Goal: Task Accomplishment & Management: Manage account settings

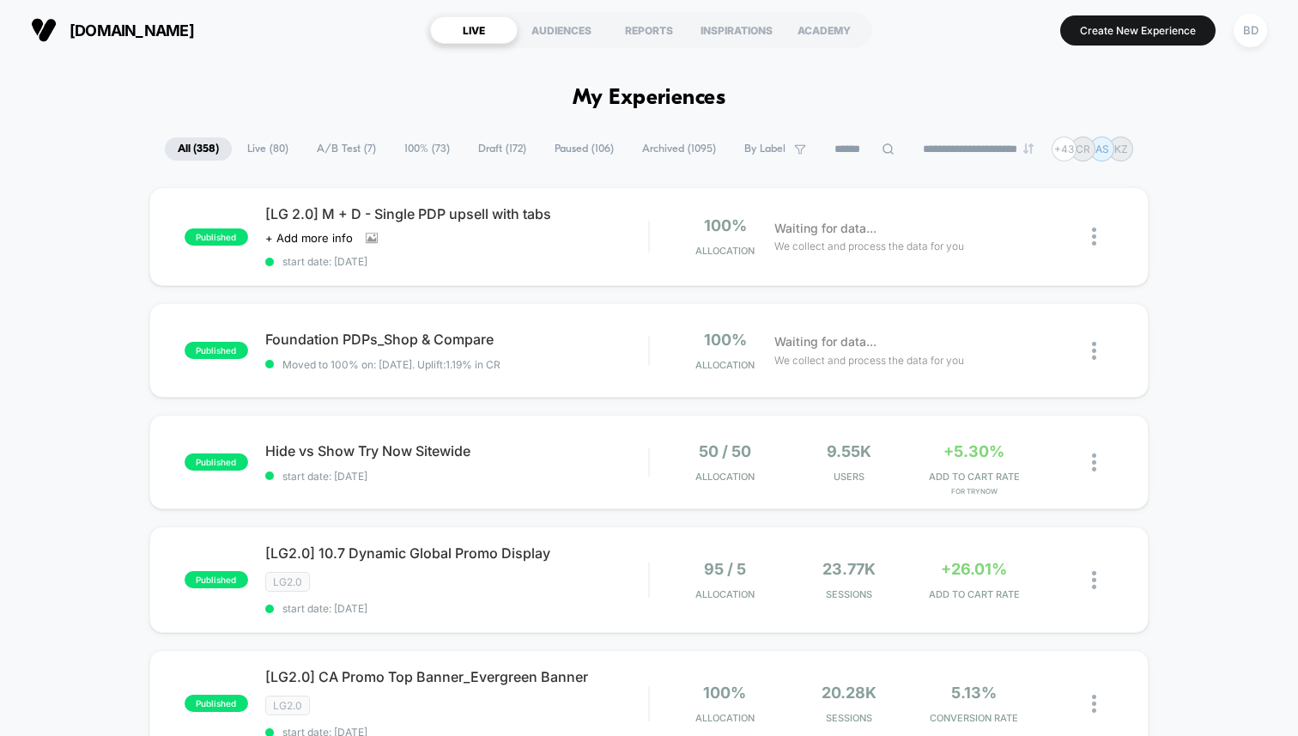
click at [346, 151] on span "A/B Test ( 7 )" at bounding box center [346, 148] width 85 height 23
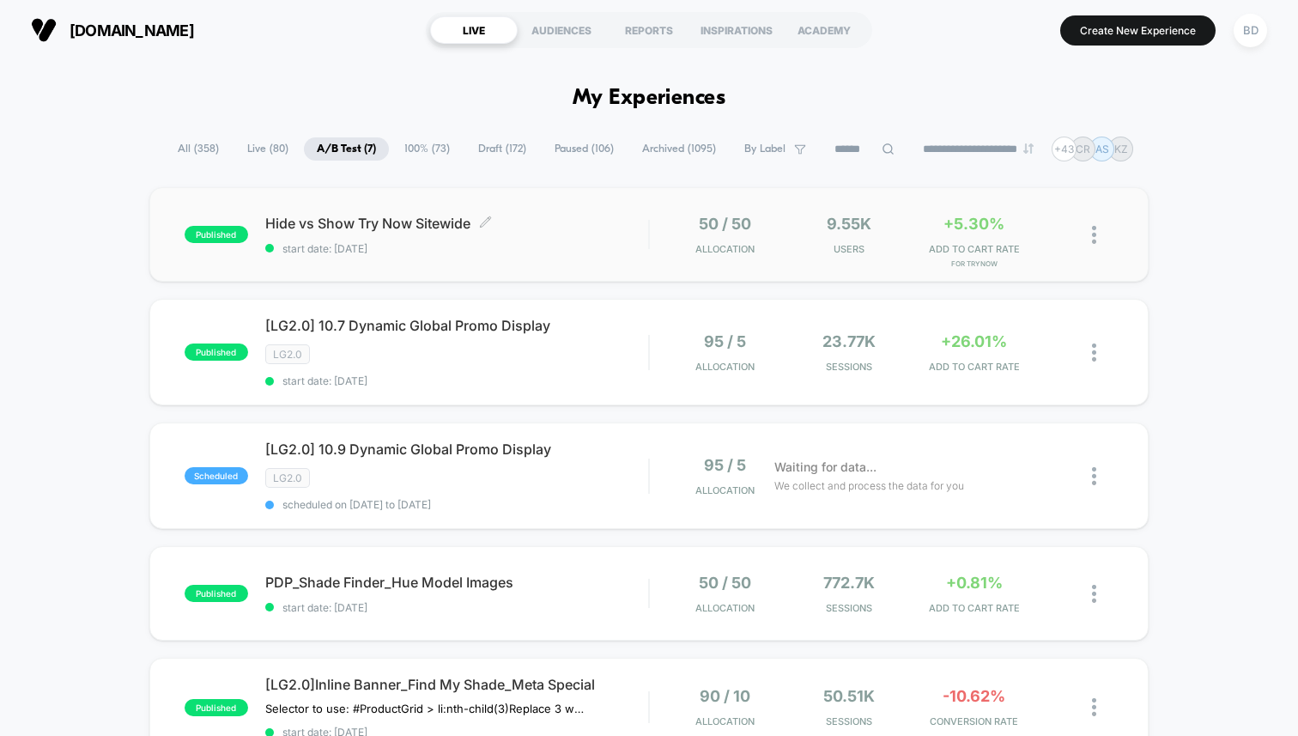
click at [381, 215] on span "Hide vs Show Try Now Sitewide Click to edit experience details" at bounding box center [456, 223] width 383 height 17
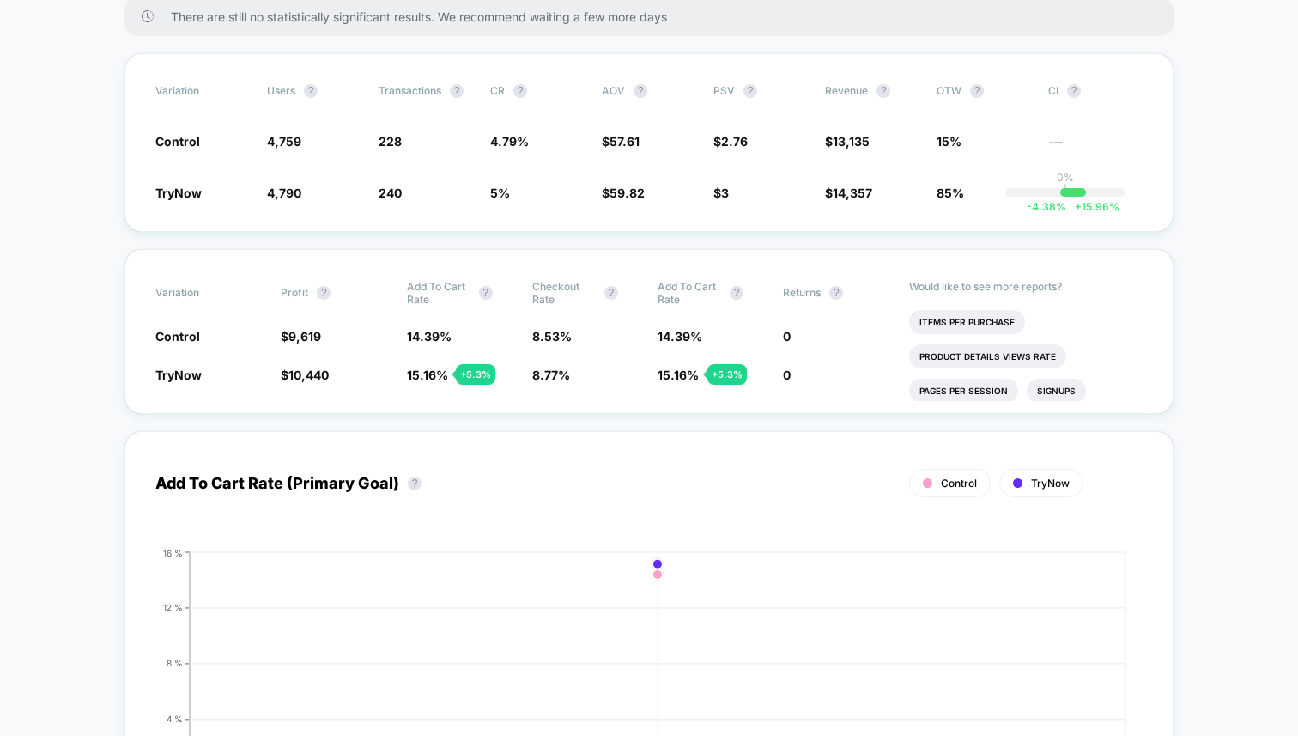
scroll to position [116, 0]
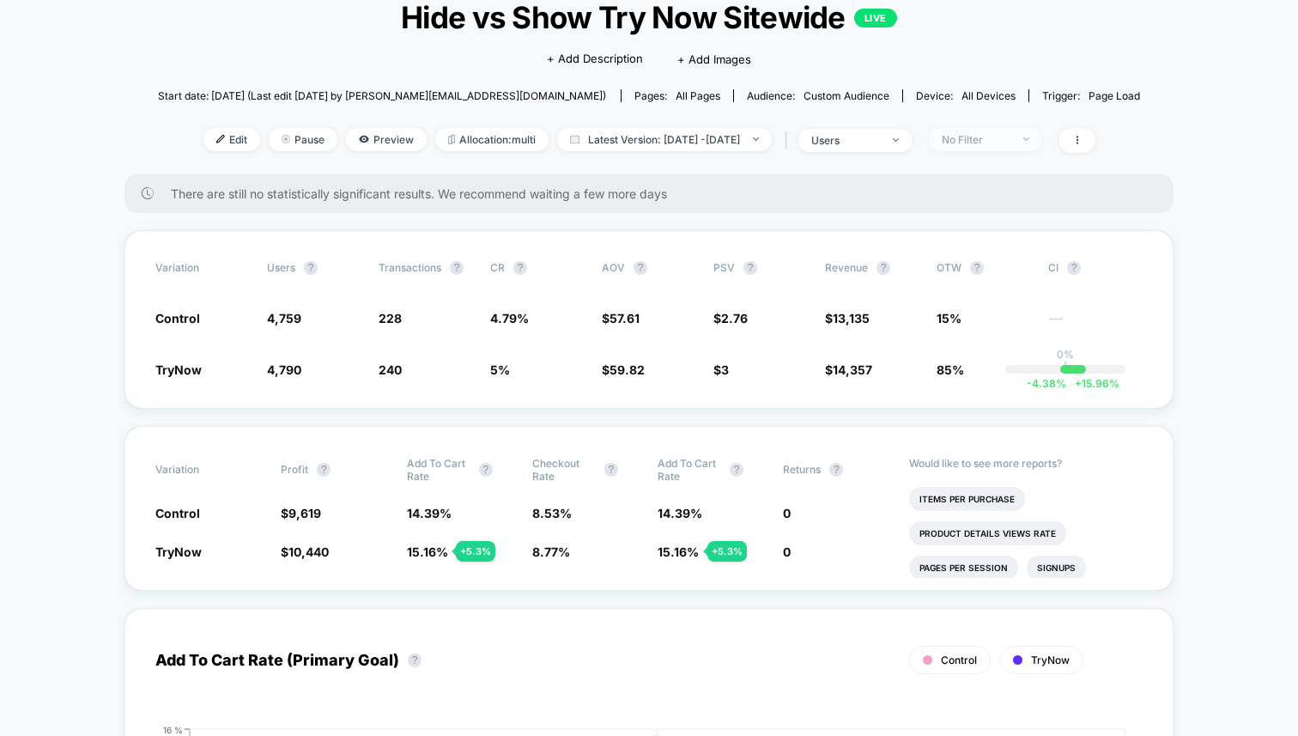
click at [1039, 130] on span "No Filter" at bounding box center [985, 139] width 113 height 23
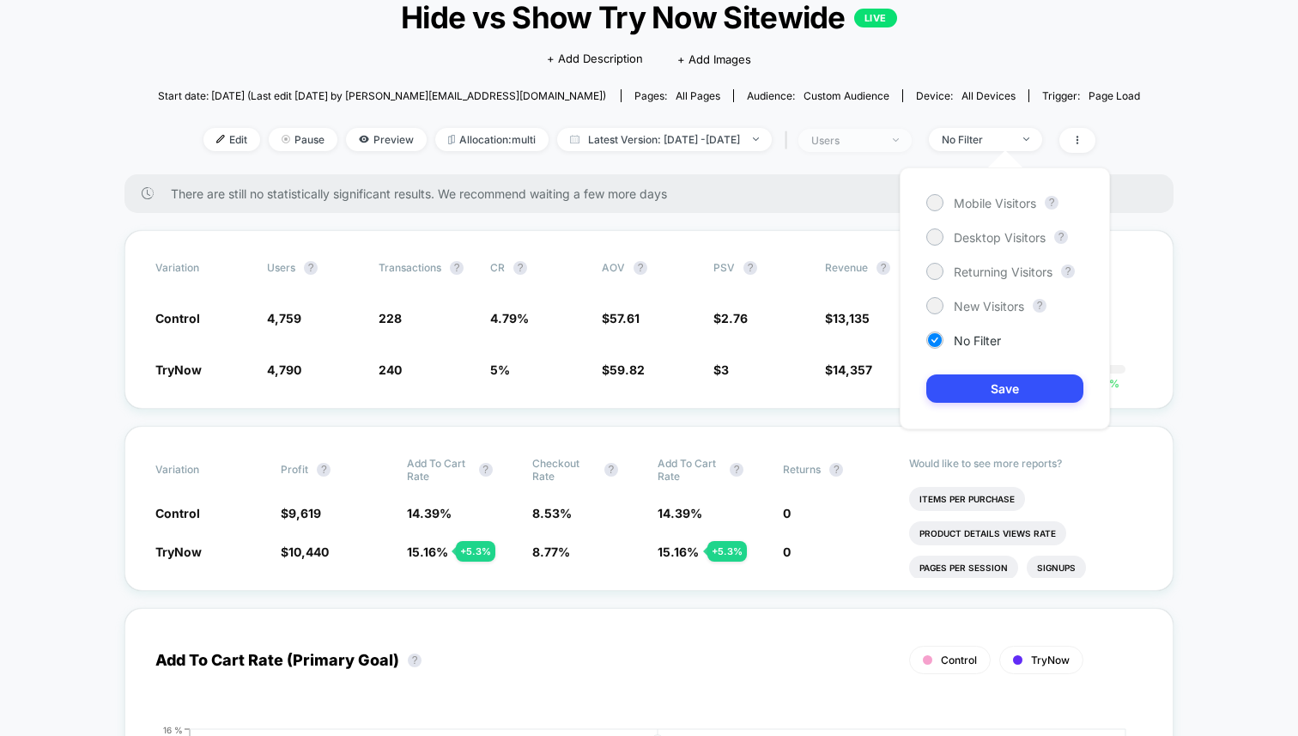
click at [880, 140] on div "users" at bounding box center [845, 140] width 69 height 13
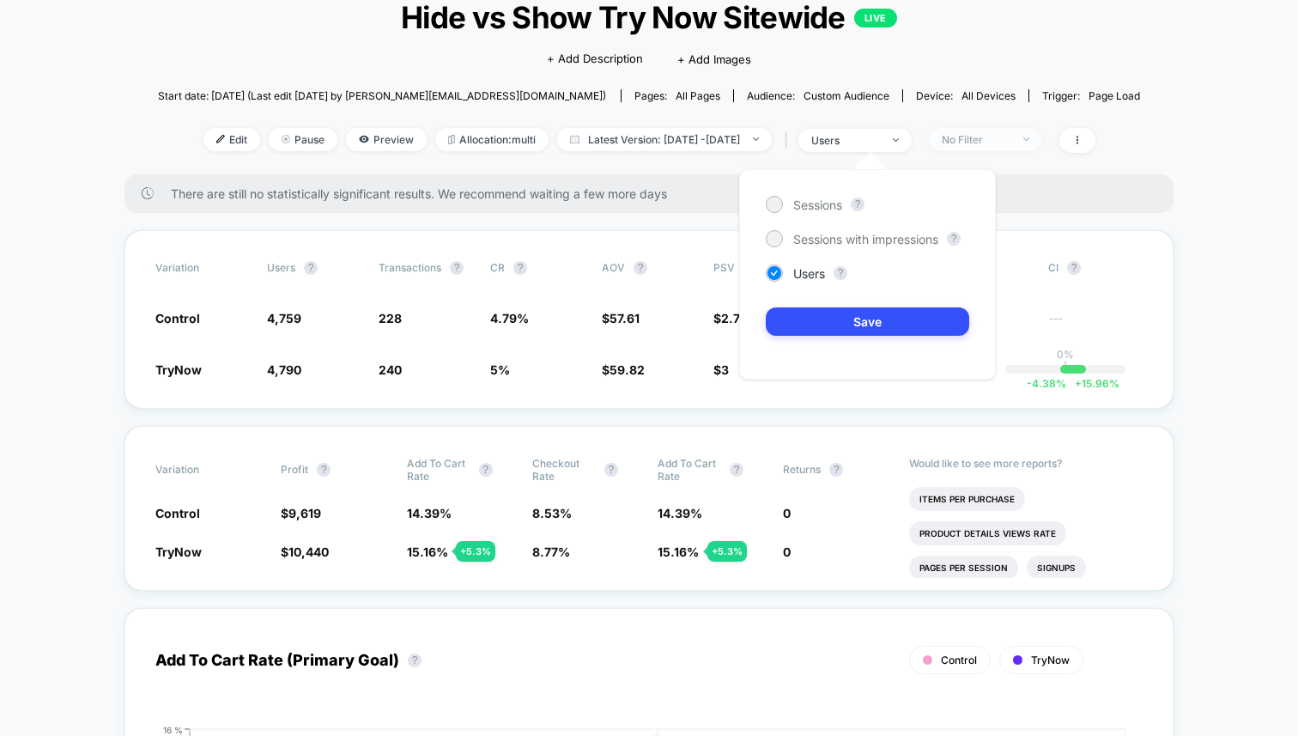
click at [996, 130] on span "No Filter" at bounding box center [985, 139] width 113 height 23
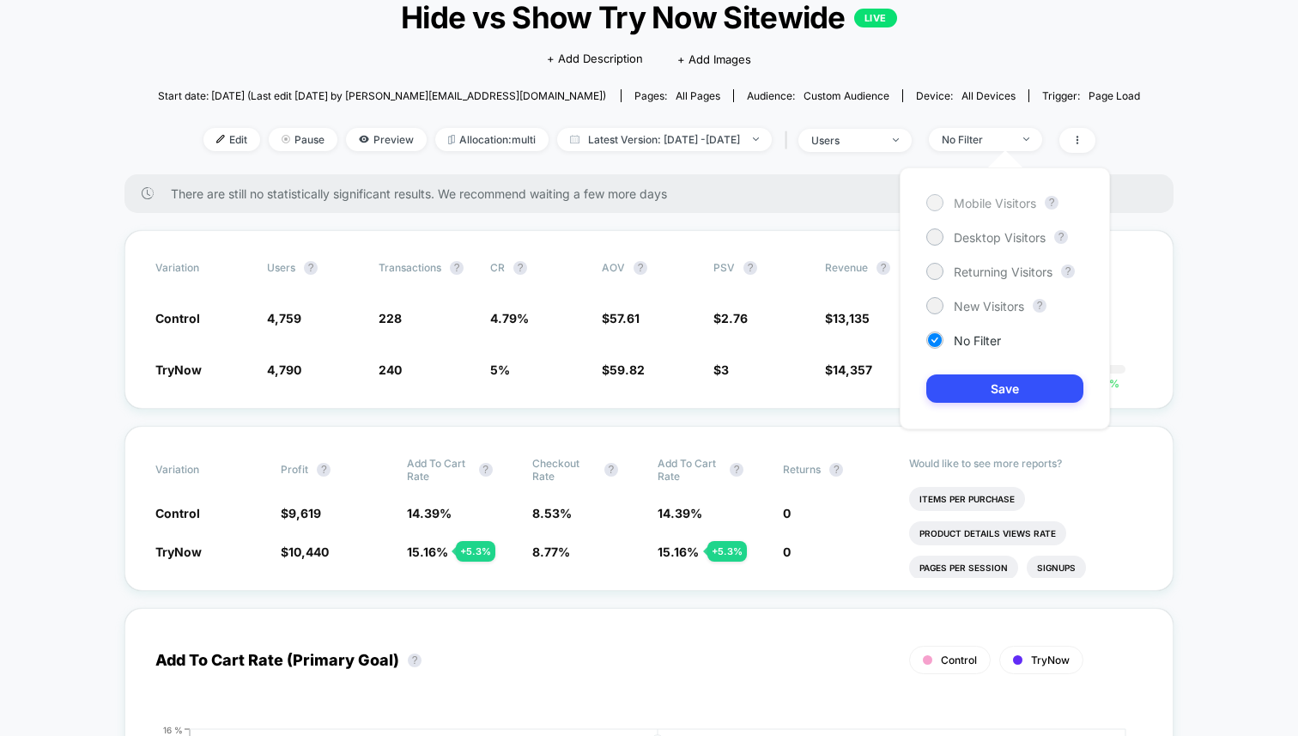
click at [987, 194] on div "Mobile Visitors" at bounding box center [981, 202] width 110 height 17
click at [1004, 382] on button "Save" at bounding box center [1004, 388] width 157 height 28
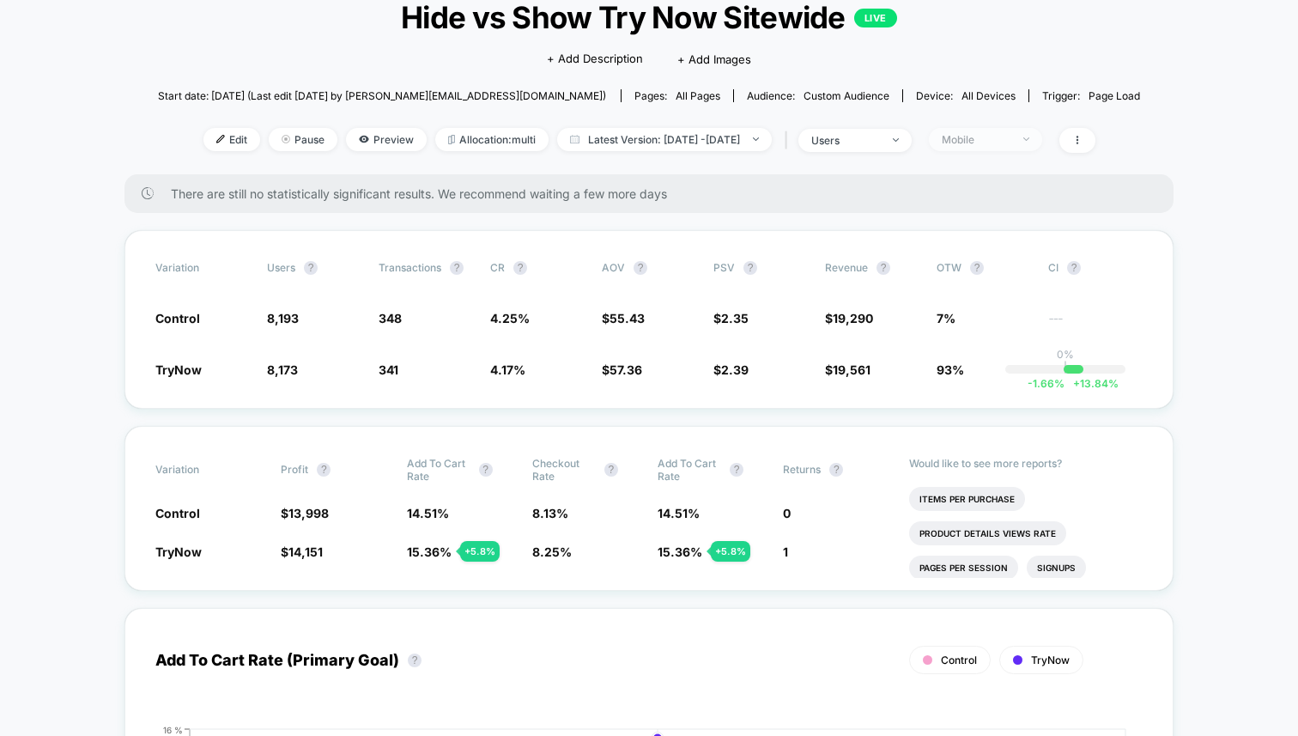
click at [1010, 134] on div "Mobile" at bounding box center [976, 139] width 69 height 13
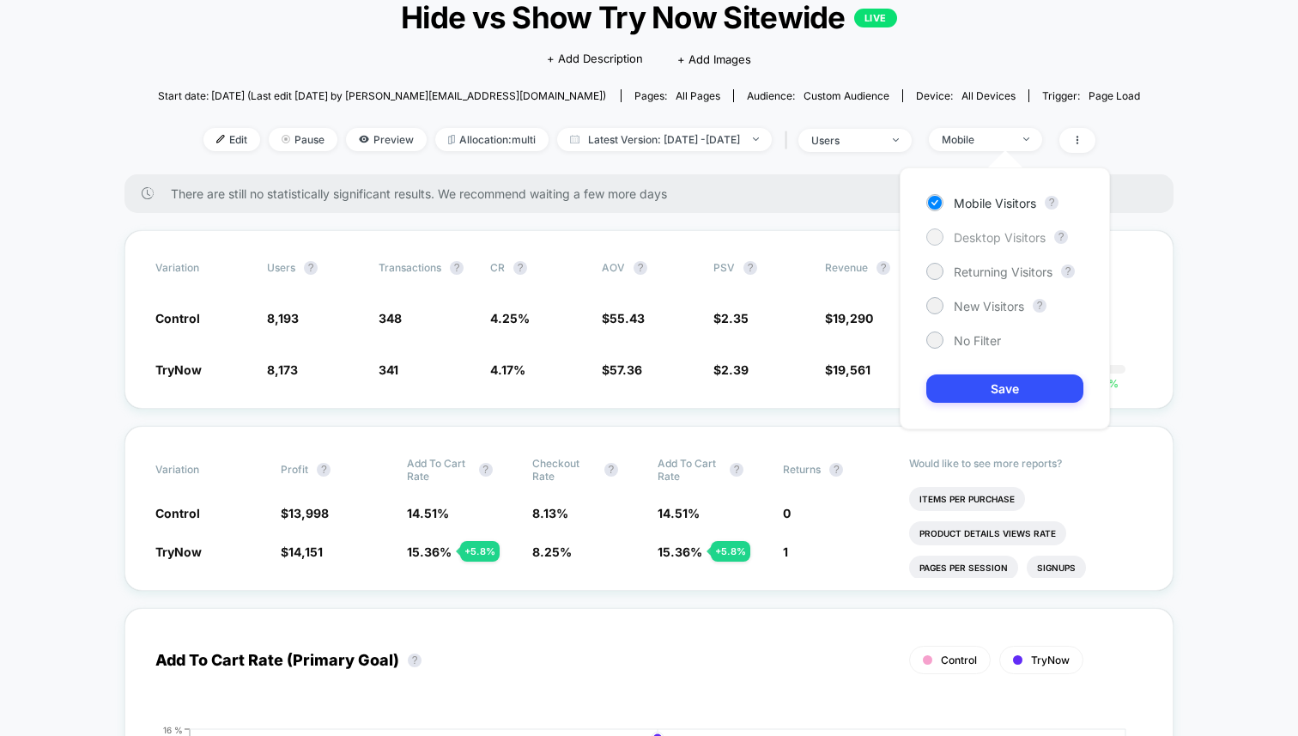
click at [994, 239] on span "Desktop Visitors" at bounding box center [1000, 237] width 92 height 15
click at [1010, 394] on button "Save" at bounding box center [1004, 388] width 157 height 28
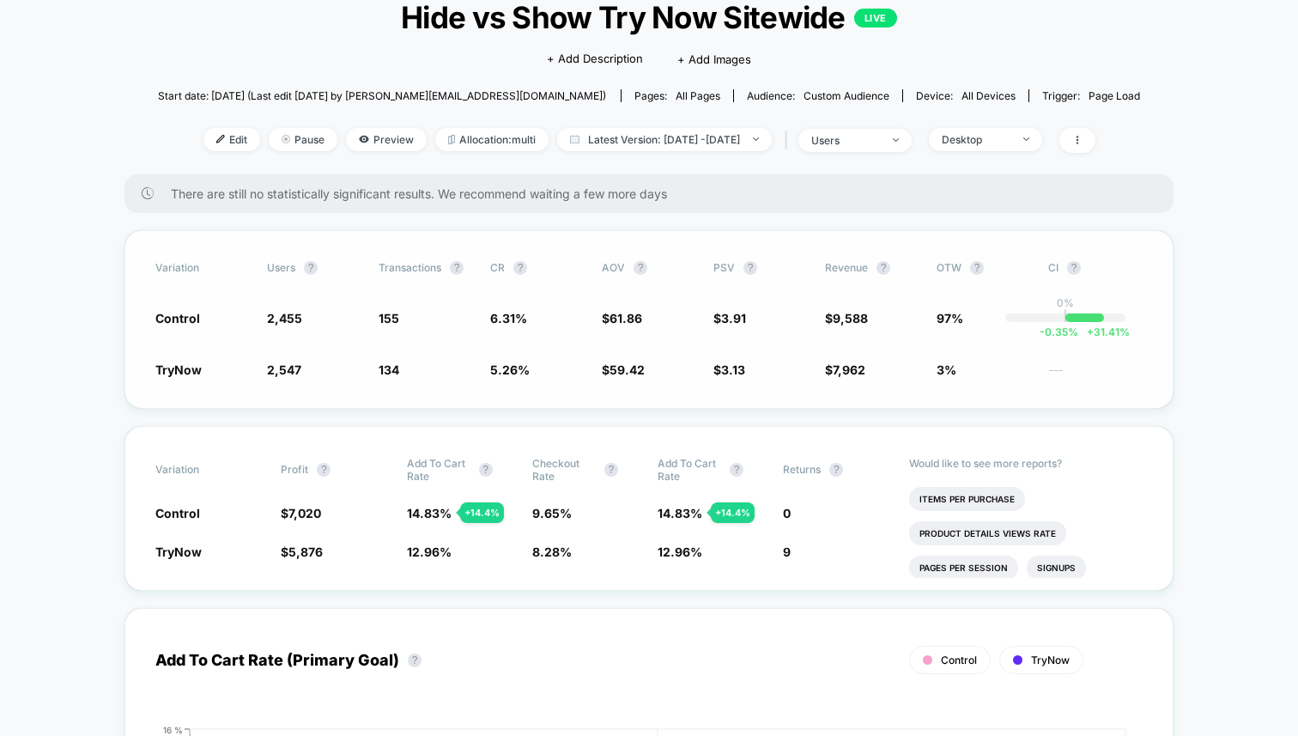
click at [504, 405] on div "Variation users ? Transactions ? CR ? AOV ? PSV ? Revenue ? OTW ? CI ? Control …" at bounding box center [648, 319] width 1049 height 179
click at [519, 563] on div "Variation Profit ? Add To Cart Rate ? Checkout Rate ? Add To Cart Rate ? Return…" at bounding box center [648, 508] width 1049 height 165
click at [1010, 138] on div "Desktop" at bounding box center [976, 139] width 69 height 13
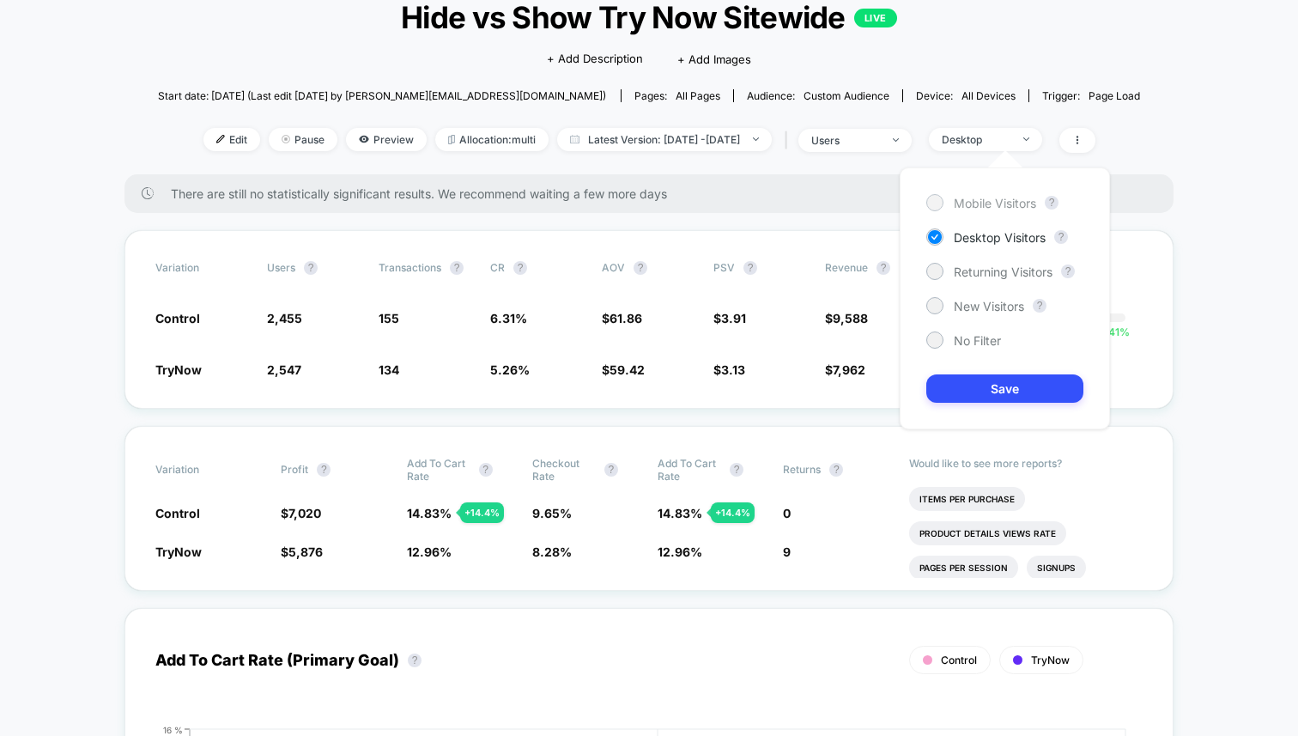
click at [975, 199] on span "Mobile Visitors" at bounding box center [995, 203] width 82 height 15
click at [990, 389] on button "Save" at bounding box center [1004, 388] width 157 height 28
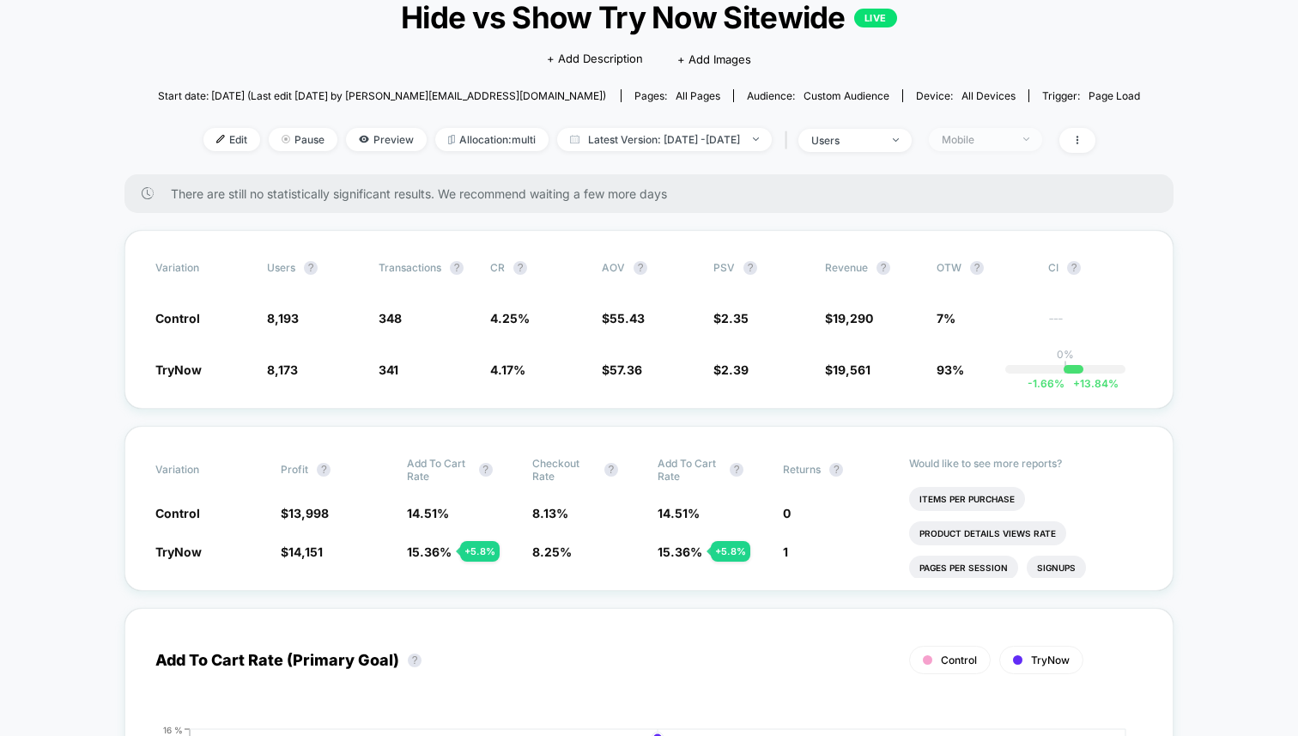
click at [967, 141] on div "Mobile" at bounding box center [976, 139] width 69 height 13
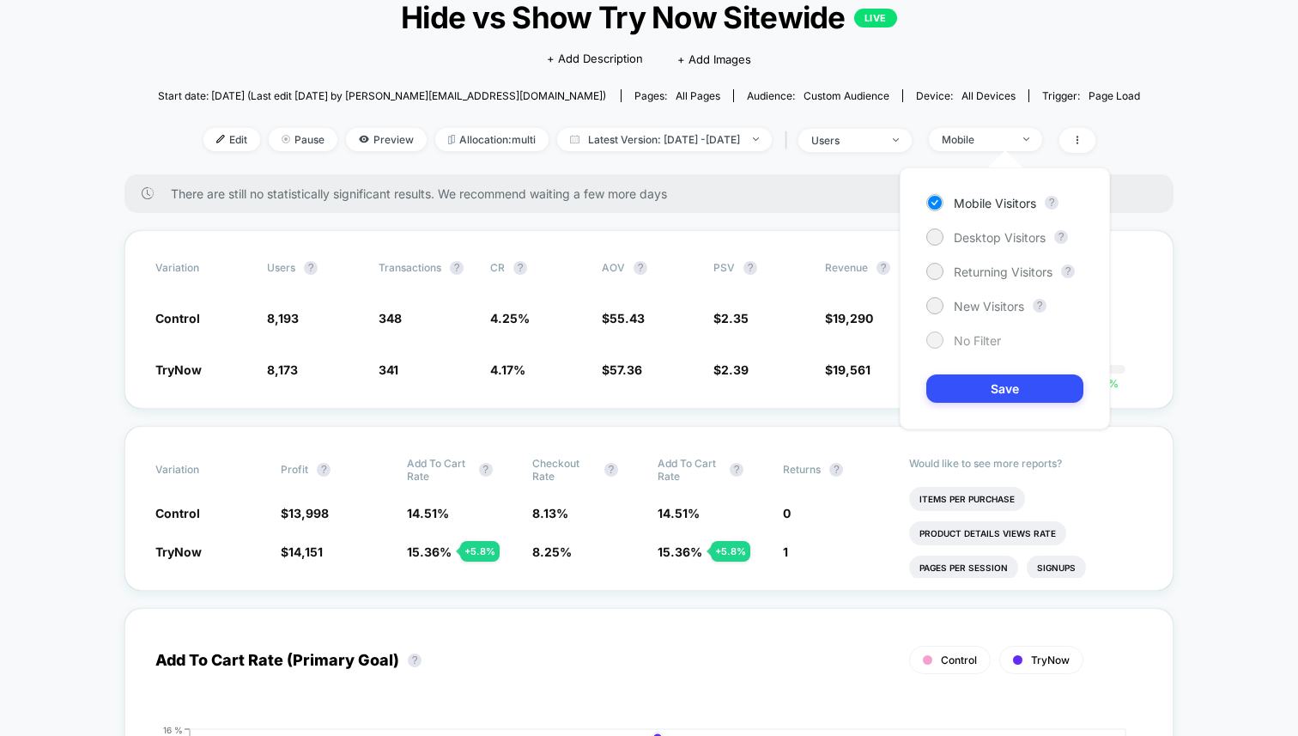
click at [964, 343] on span "No Filter" at bounding box center [977, 340] width 47 height 15
click at [1002, 389] on button "Save" at bounding box center [1004, 388] width 157 height 28
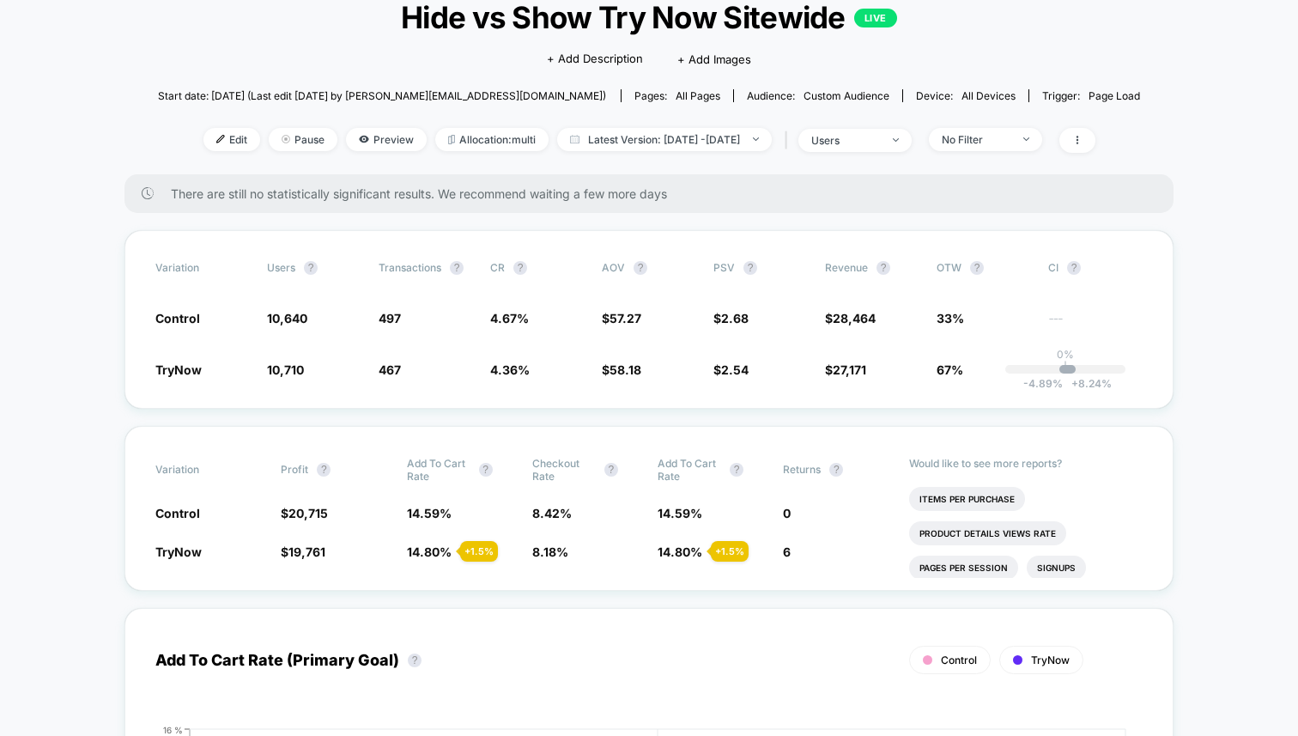
click at [648, 397] on div "Variation users ? Transactions ? CR ? AOV ? PSV ? Revenue ? OTW ? CI ? Control …" at bounding box center [648, 319] width 1049 height 179
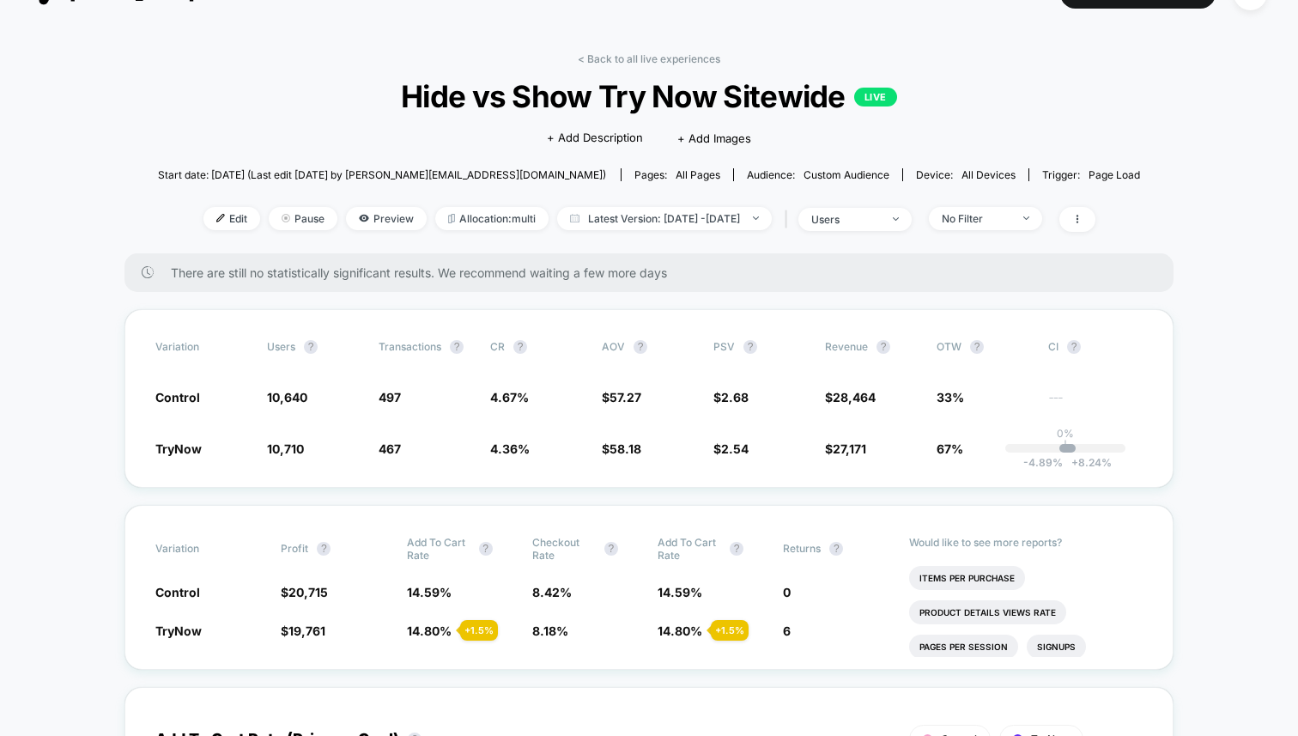
scroll to position [59, 0]
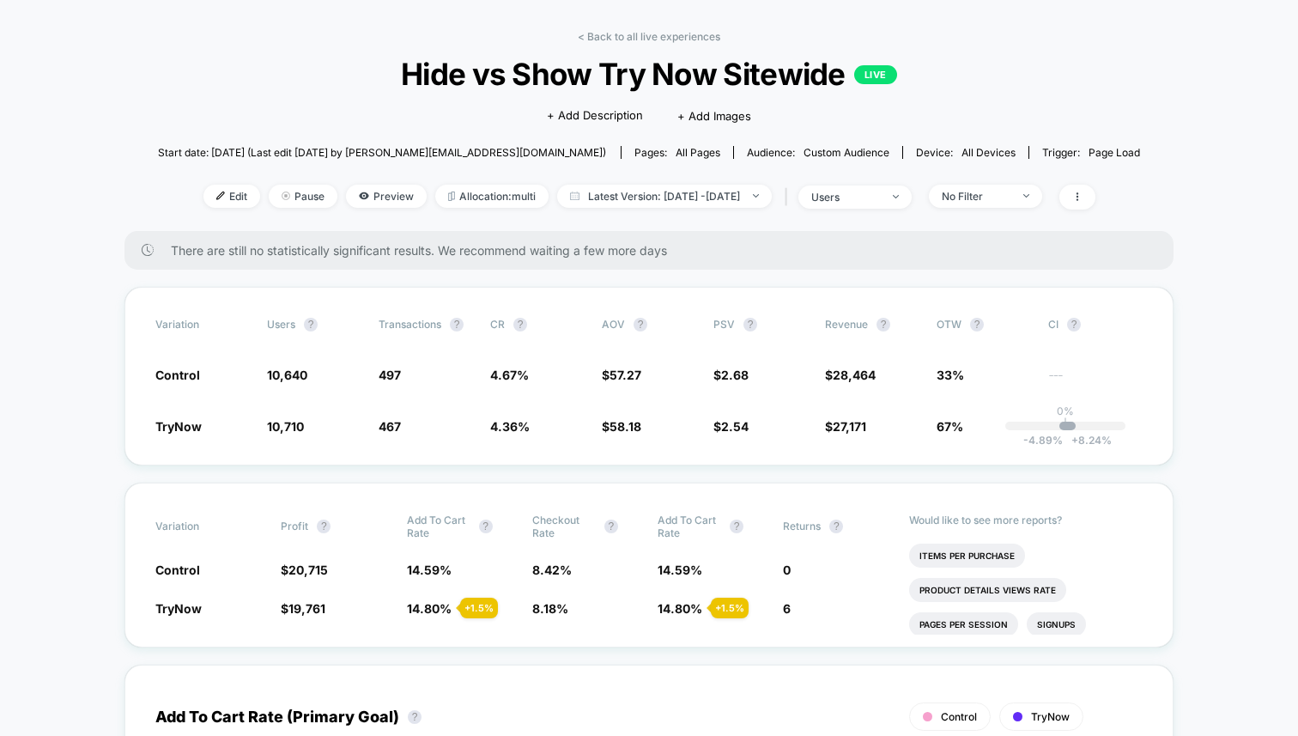
click at [784, 422] on span "$ 2.54 - 5.2 %" at bounding box center [760, 425] width 94 height 17
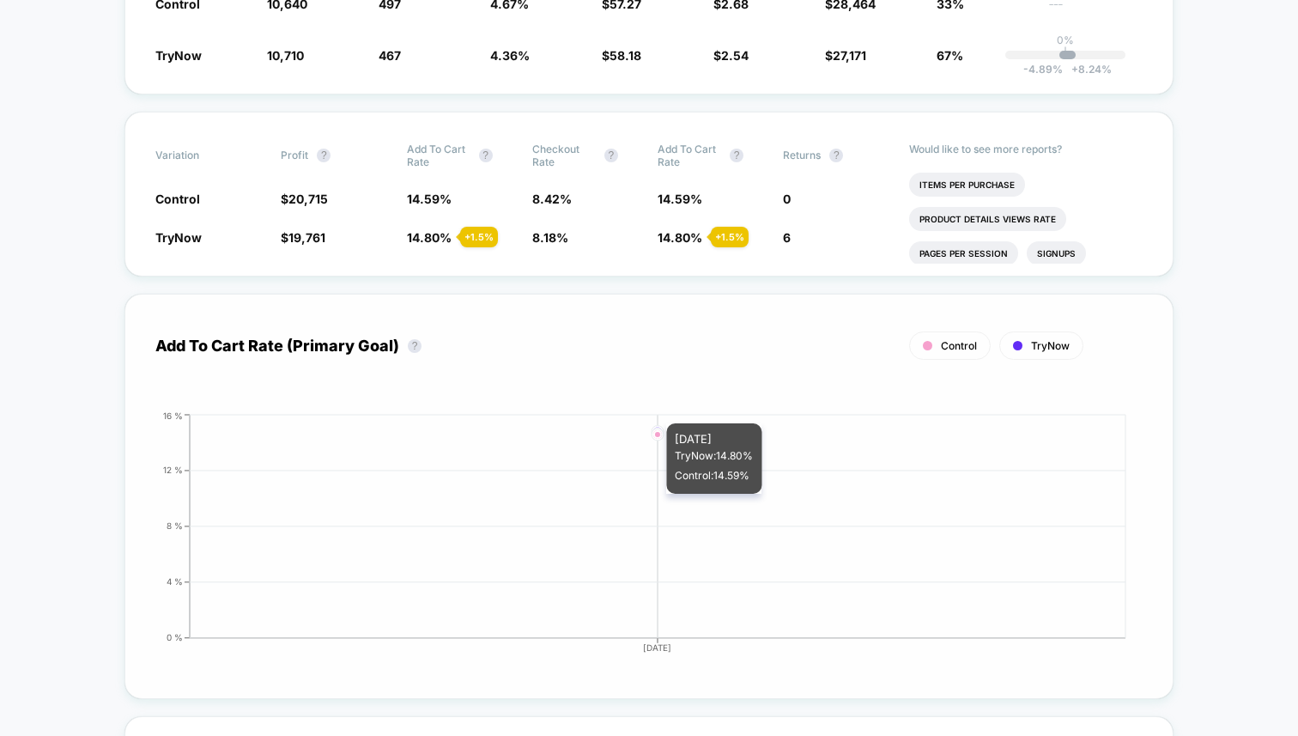
scroll to position [0, 0]
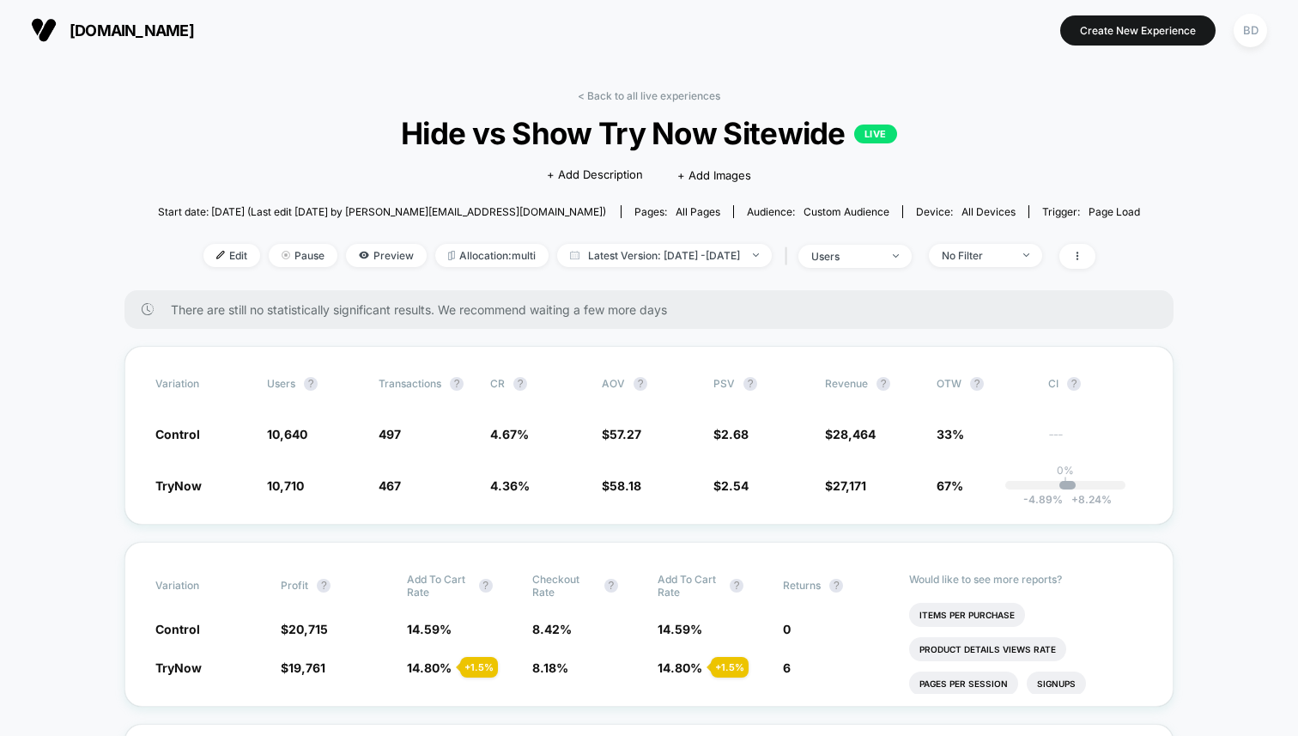
click at [1020, 233] on div "< Back to all live experiences Hide vs Show Try Now Sitewide LIVE Click to edit…" at bounding box center [649, 189] width 983 height 201
click at [1018, 245] on span "No Filter" at bounding box center [985, 255] width 113 height 23
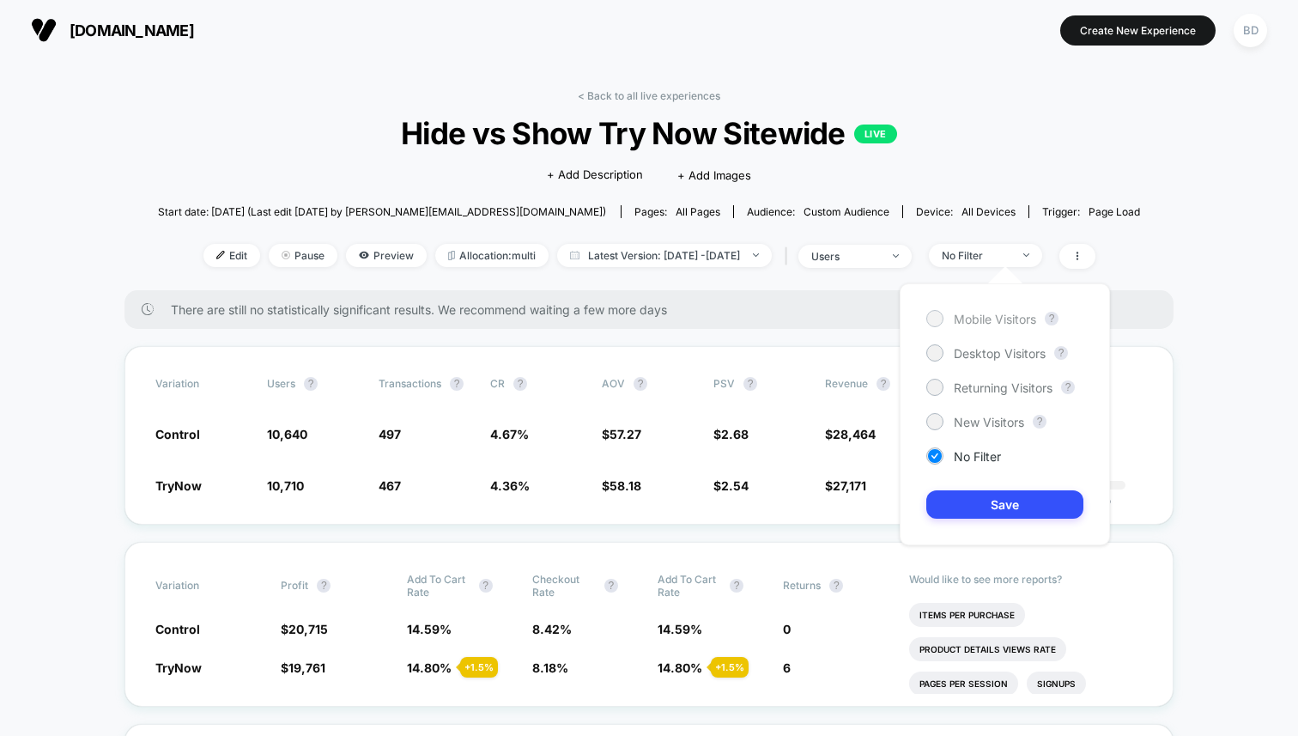
click at [995, 317] on span "Mobile Visitors" at bounding box center [995, 319] width 82 height 15
click at [781, 542] on div "Variation Profit ? Add To Cart Rate ? Checkout Rate ? Add To Cart Rate ? Return…" at bounding box center [648, 624] width 1049 height 165
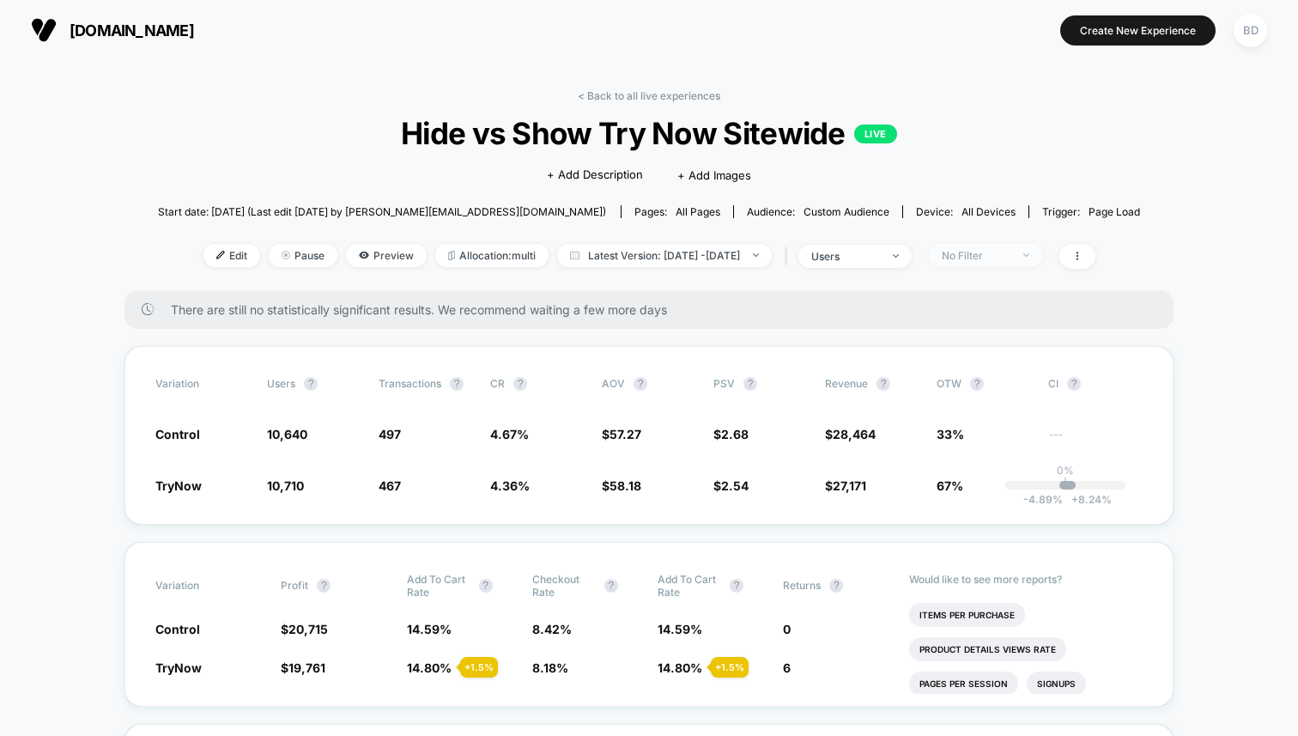
click at [999, 246] on span "No Filter" at bounding box center [985, 255] width 113 height 23
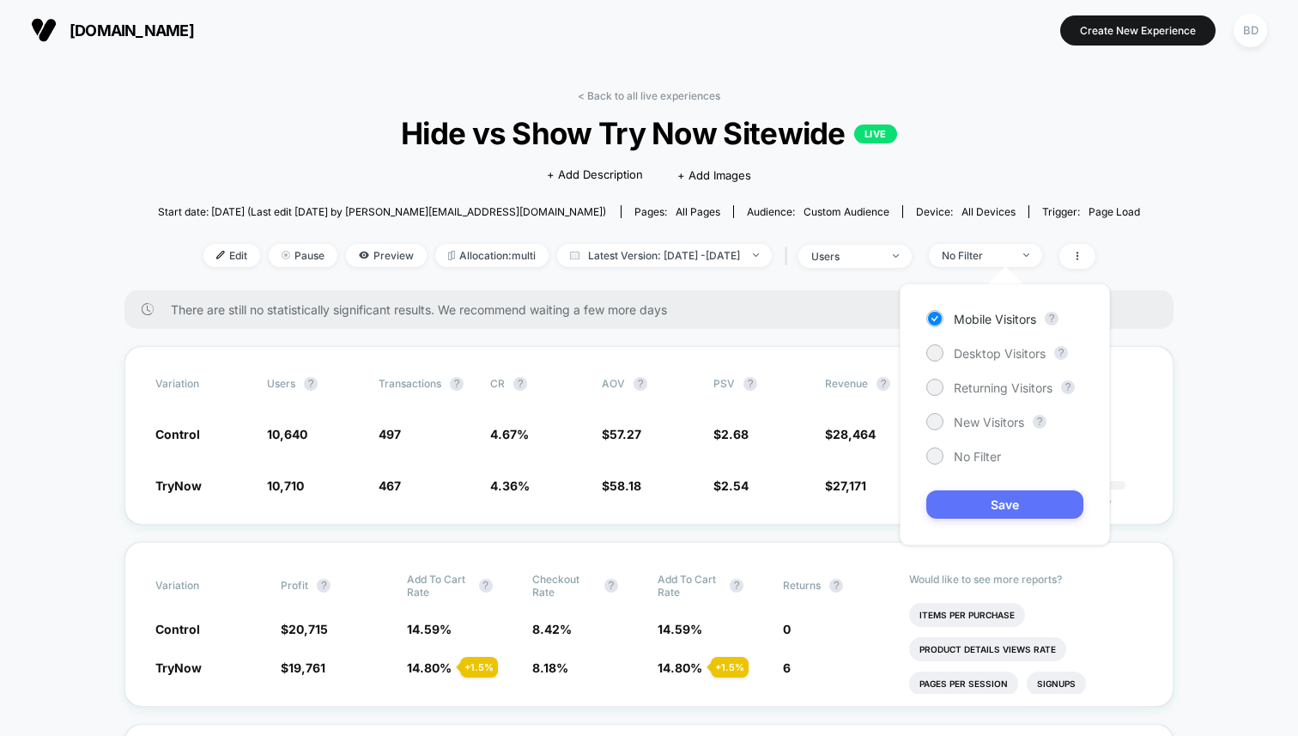
click at [990, 504] on button "Save" at bounding box center [1004, 504] width 157 height 28
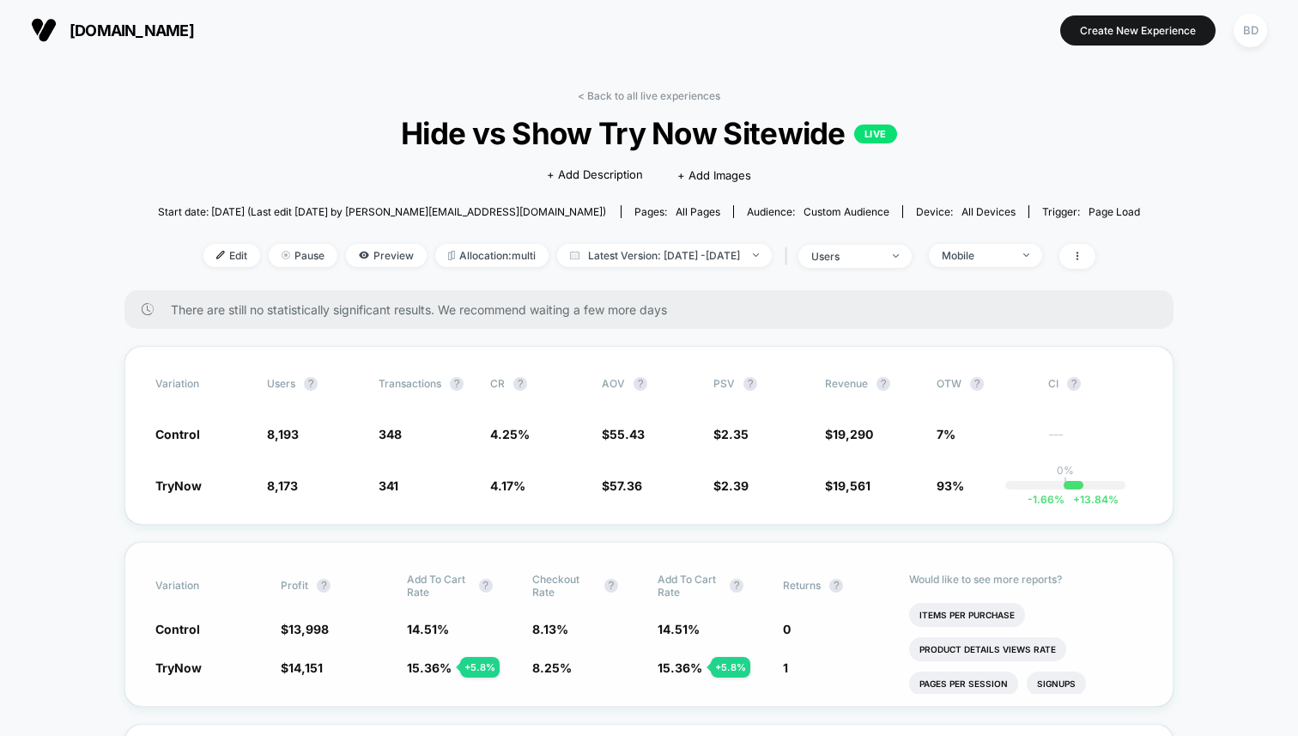
click at [440, 694] on div "Variation Profit ? Add To Cart Rate ? Checkout Rate ? Add To Cart Rate ? Return…" at bounding box center [648, 624] width 1049 height 165
click at [1010, 251] on div "Mobile" at bounding box center [976, 255] width 69 height 13
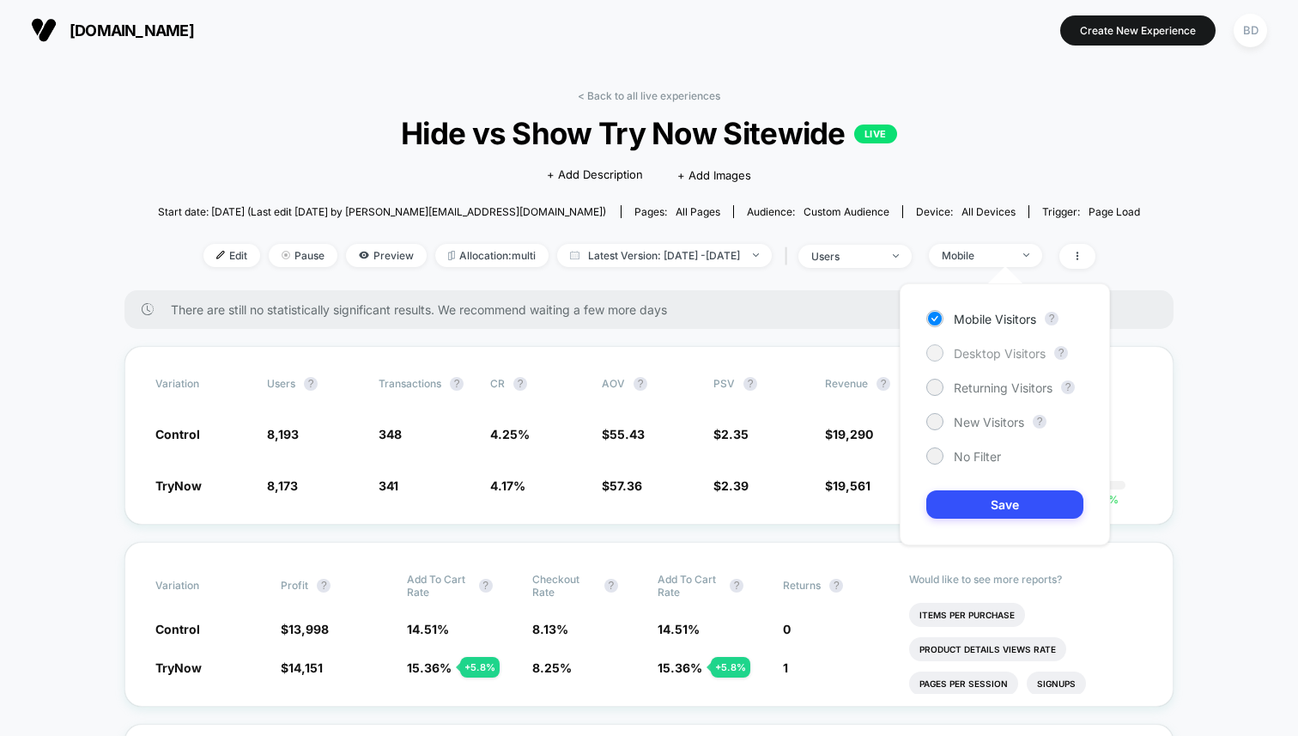
click at [973, 358] on span "Desktop Visitors" at bounding box center [1000, 353] width 92 height 15
click at [981, 504] on button "Save" at bounding box center [1004, 504] width 157 height 28
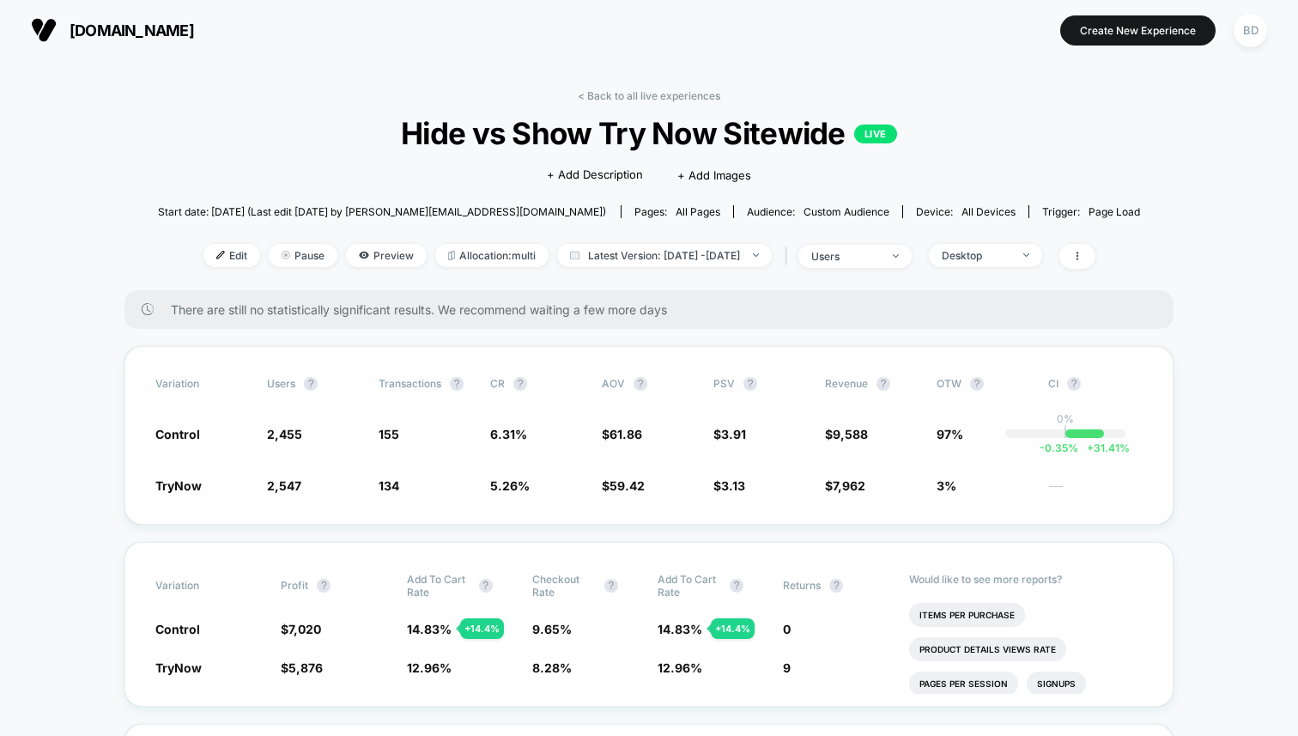
click at [628, 478] on span "59.42" at bounding box center [626, 485] width 35 height 15
click at [1010, 251] on div "Desktop" at bounding box center [976, 255] width 69 height 13
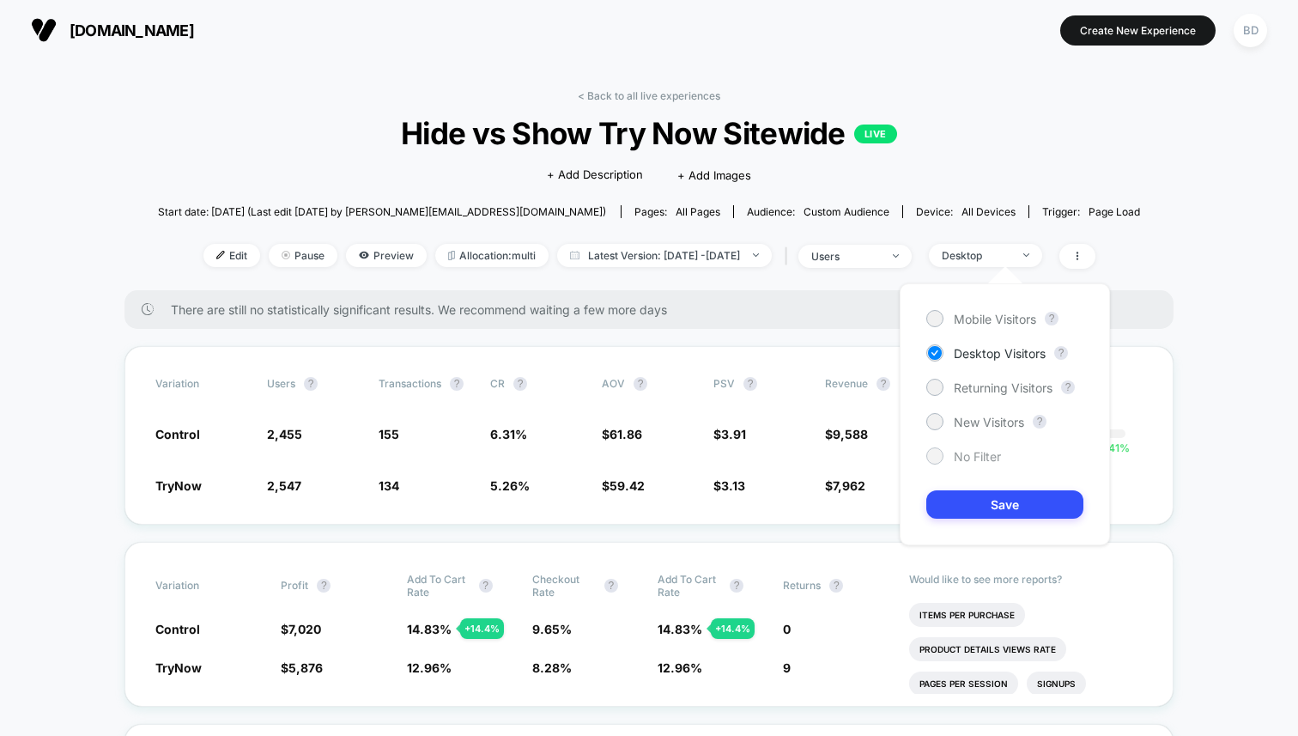
click at [972, 452] on span "No Filter" at bounding box center [977, 456] width 47 height 15
click at [989, 498] on button "Save" at bounding box center [1004, 504] width 157 height 28
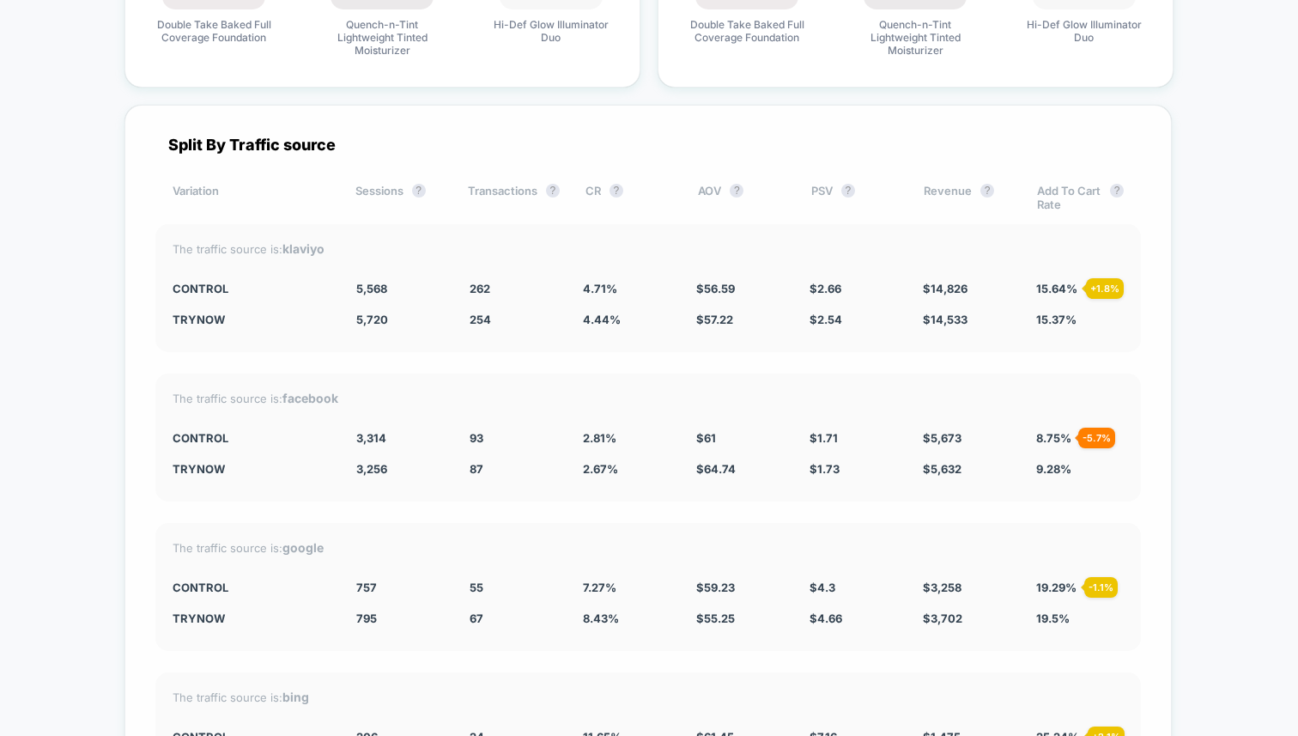
scroll to position [4212, 0]
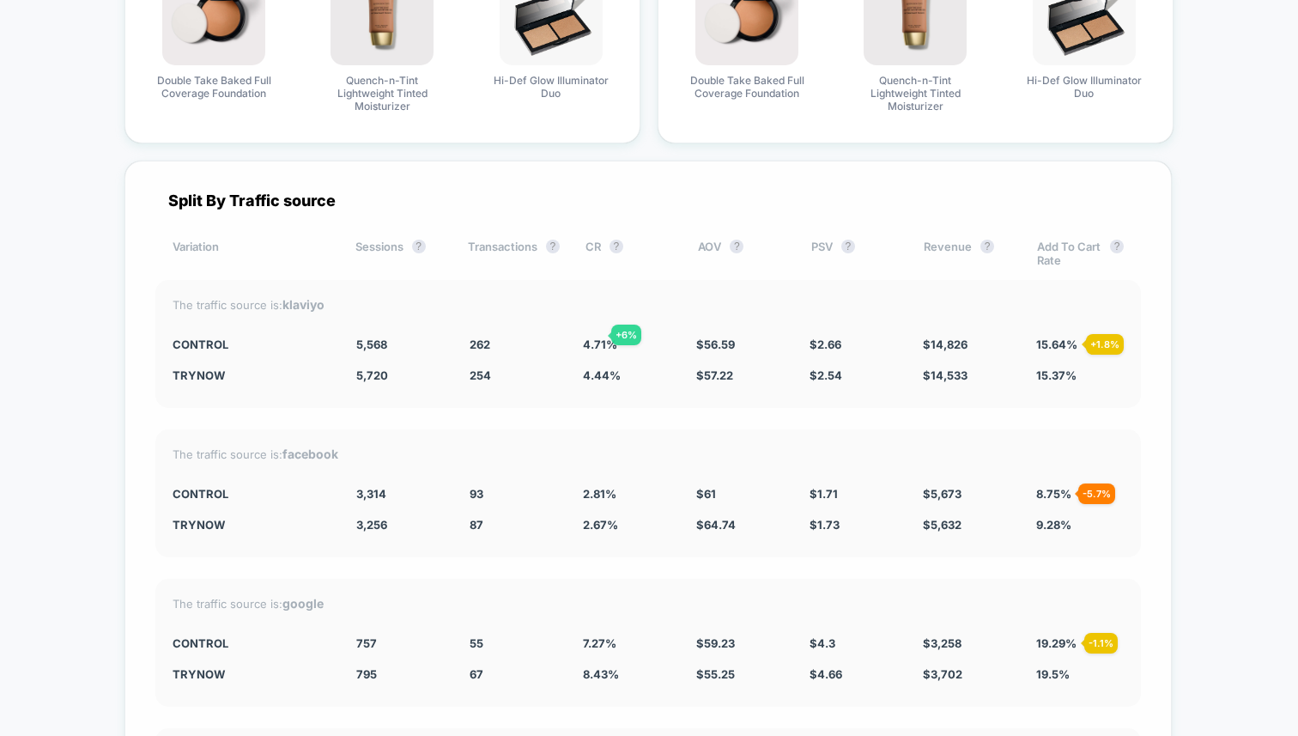
click at [591, 337] on span "4.71 %" at bounding box center [600, 344] width 34 height 14
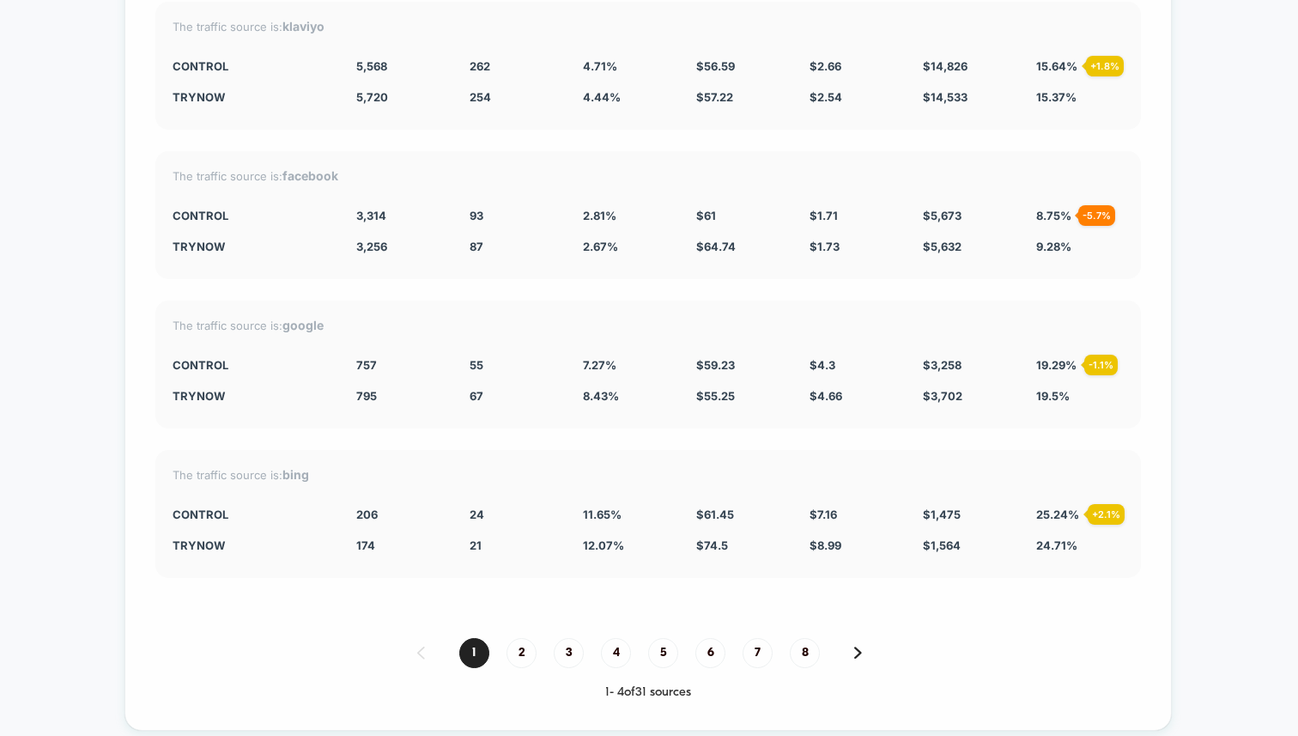
scroll to position [4570, 0]
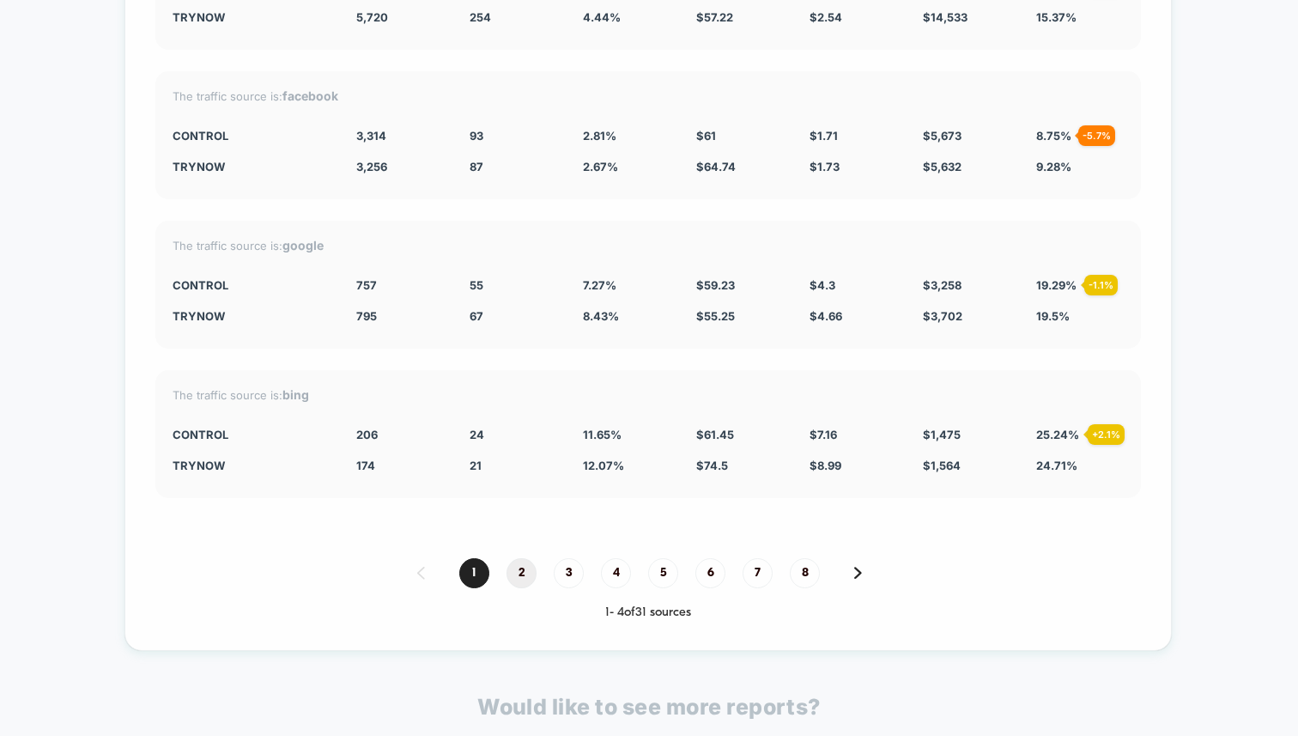
click at [518, 558] on span "2" at bounding box center [521, 573] width 30 height 30
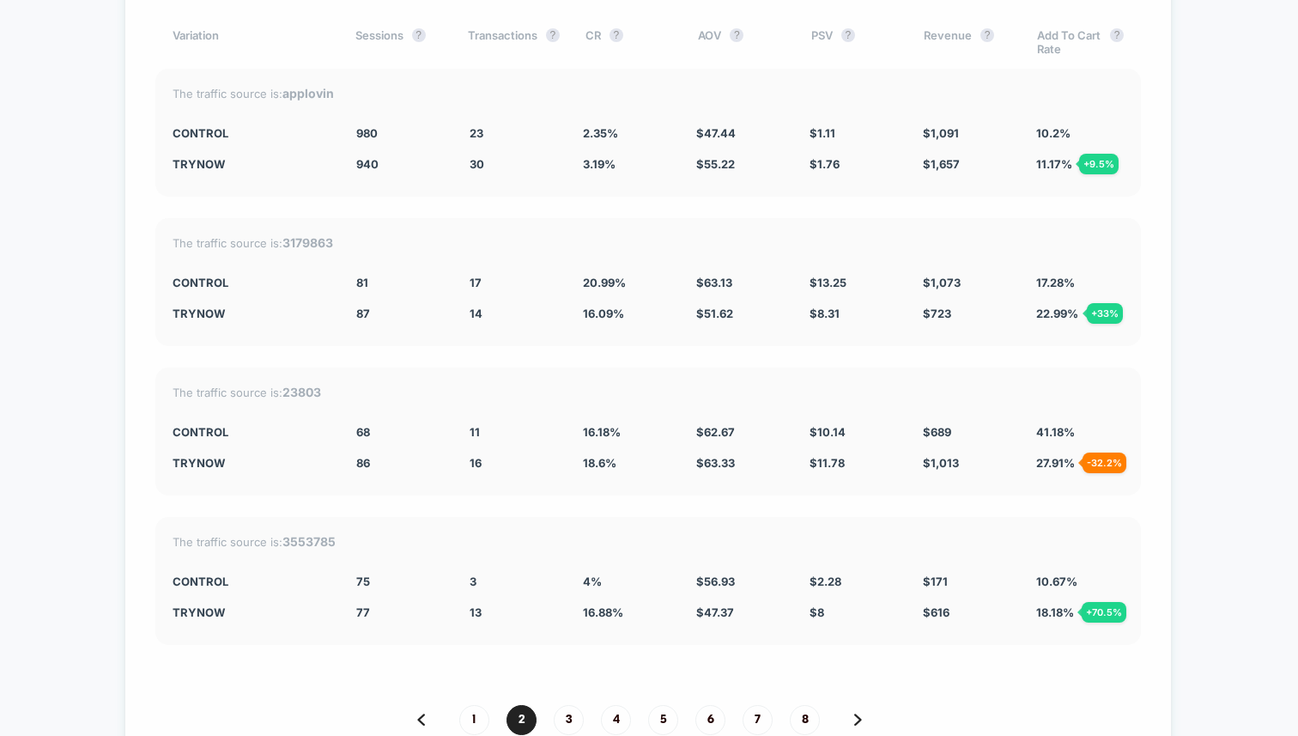
scroll to position [4493, 0]
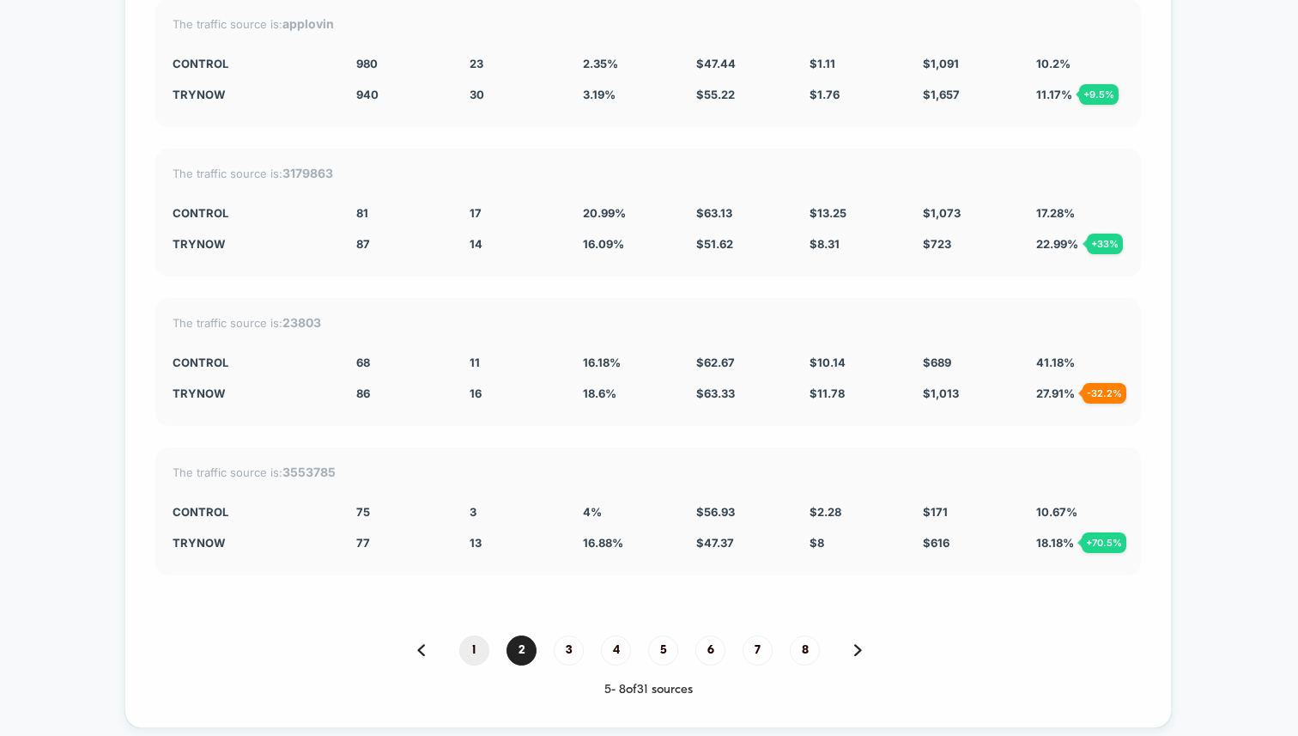
click at [473, 635] on span "1" at bounding box center [474, 650] width 30 height 30
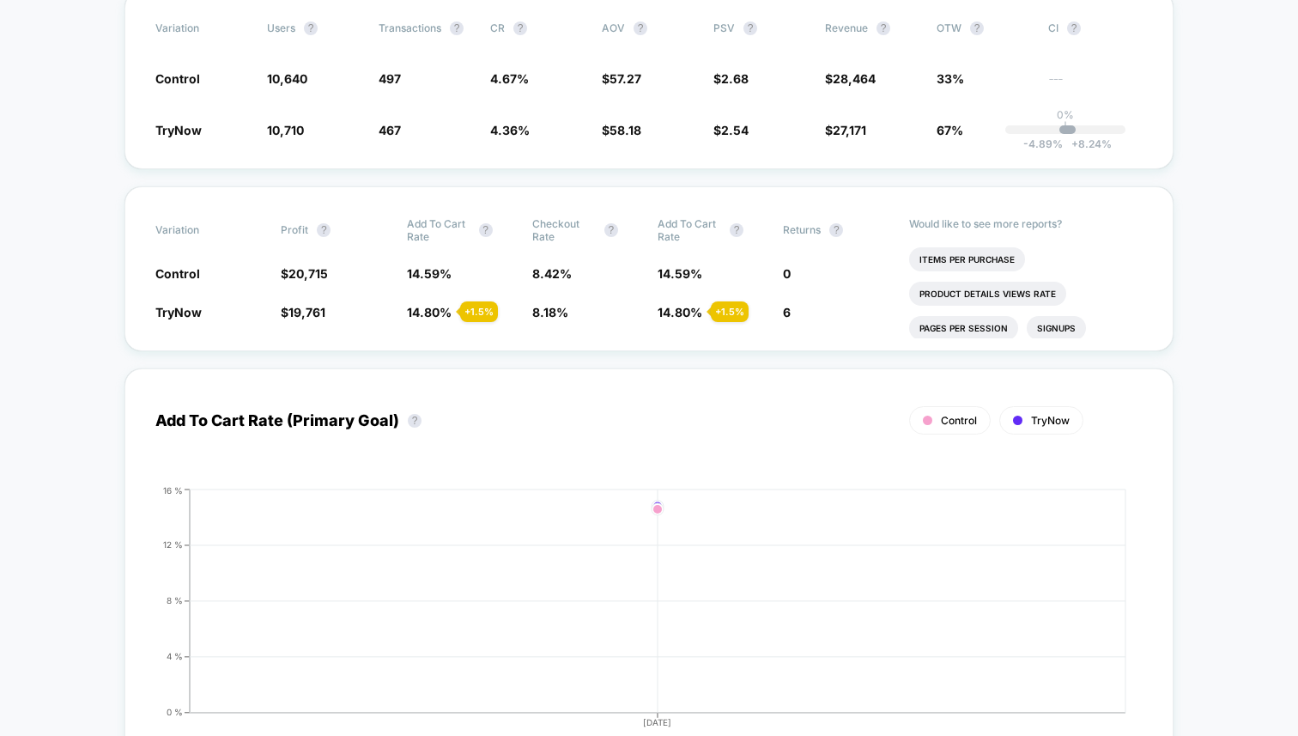
scroll to position [0, 0]
